Goal: Task Accomplishment & Management: Use online tool/utility

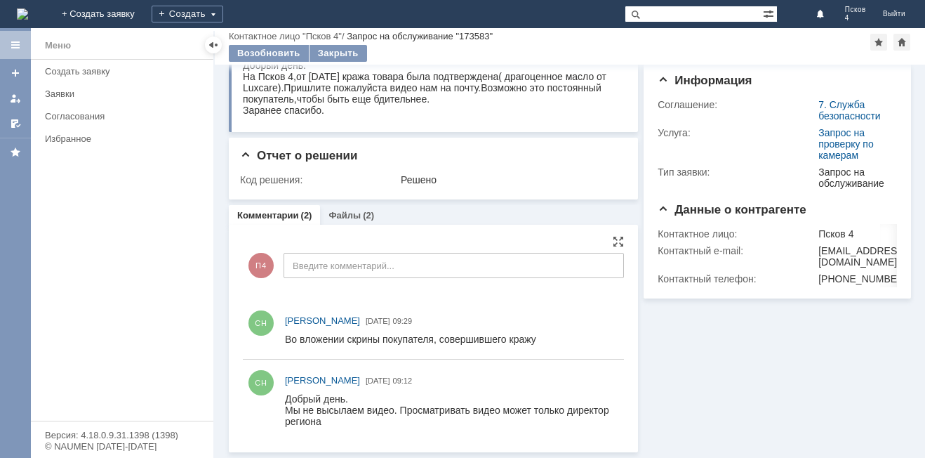
scroll to position [76, 0]
click at [352, 215] on link "Файлы" at bounding box center [345, 215] width 32 height 11
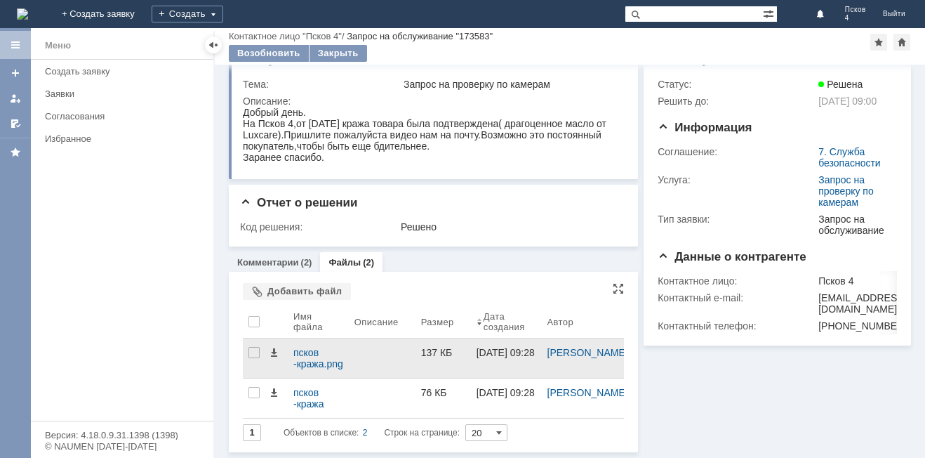
scroll to position [29, 0]
click at [319, 354] on div "псков -кража.png" at bounding box center [318, 358] width 50 height 22
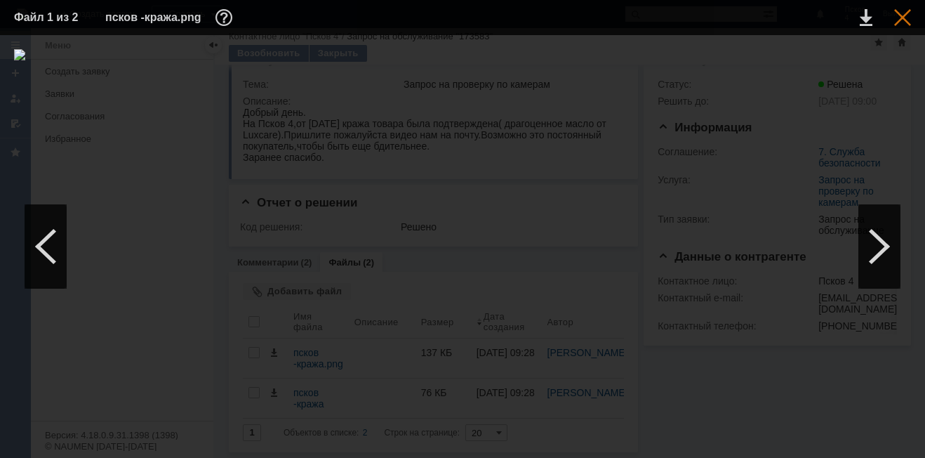
click at [903, 15] on div at bounding box center [902, 17] width 17 height 17
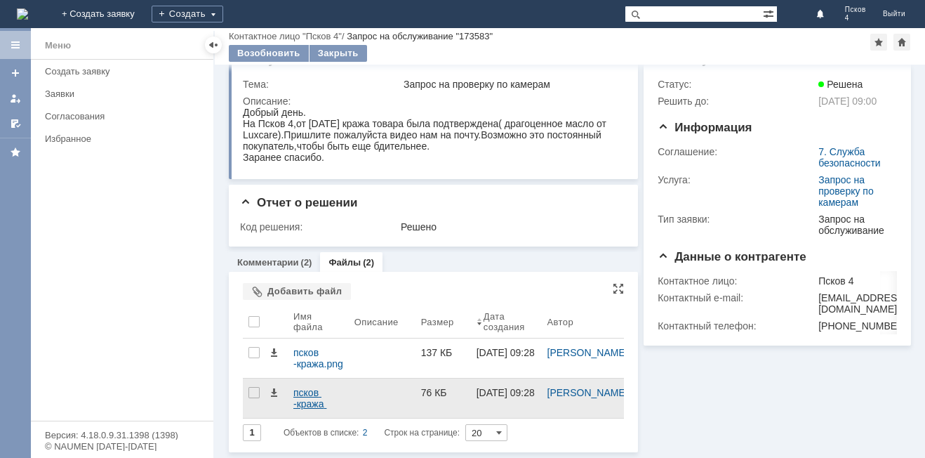
click at [315, 392] on div "псков -кража 2.png" at bounding box center [318, 398] width 50 height 22
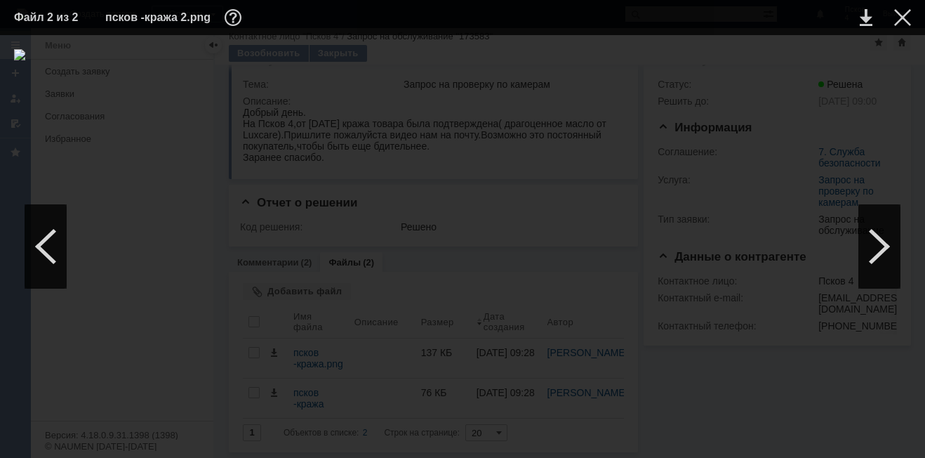
click at [912, 16] on table "Файл 2 из 2 псков -кража 2.png" at bounding box center [462, 17] width 925 height 35
click at [908, 13] on div at bounding box center [902, 17] width 17 height 17
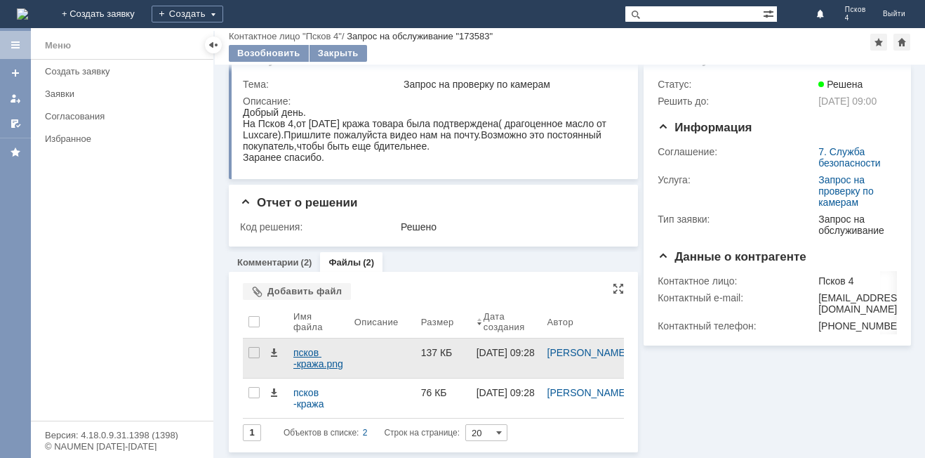
click at [321, 357] on div "псков -кража.png" at bounding box center [318, 358] width 50 height 22
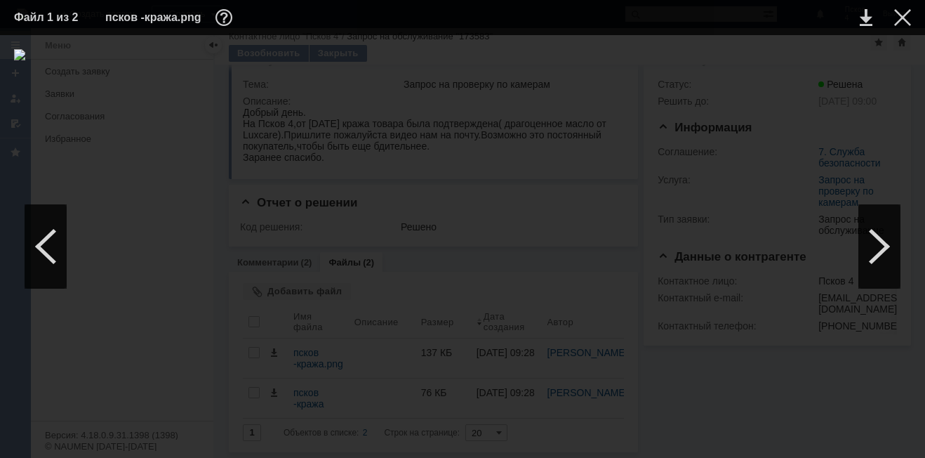
click at [443, 338] on img at bounding box center [462, 246] width 897 height 395
click at [902, 15] on div at bounding box center [902, 17] width 17 height 17
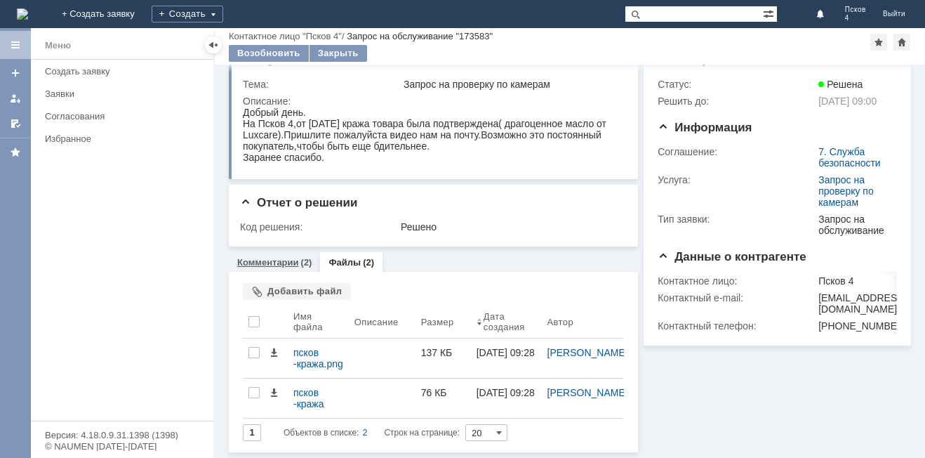
click at [272, 263] on link "Комментарии" at bounding box center [268, 262] width 62 height 11
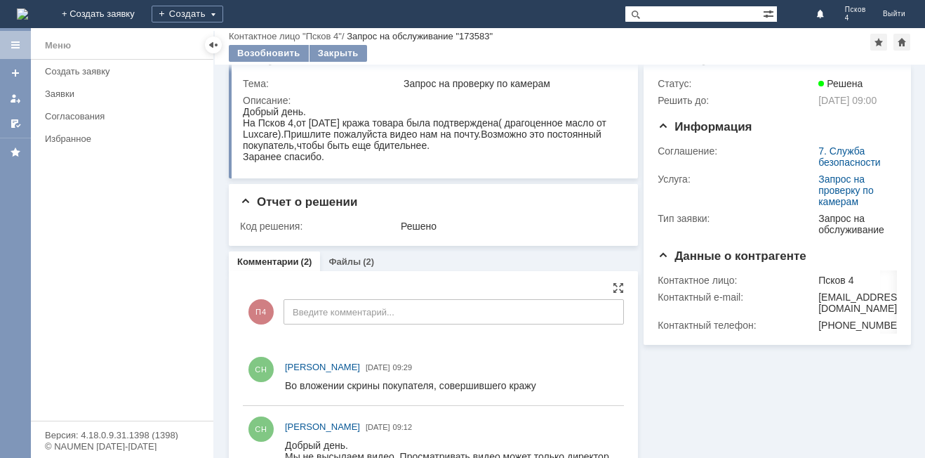
scroll to position [76, 0]
